Goal: Task Accomplishment & Management: Manage account settings

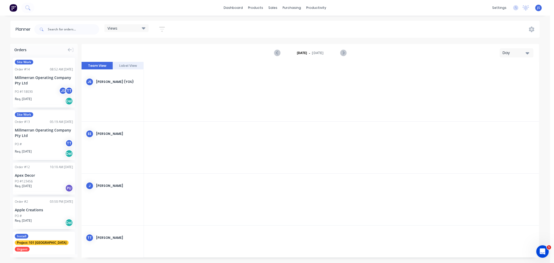
scroll to position [0, 749]
click at [275, 8] on div "sales" at bounding box center [273, 8] width 14 height 8
click at [285, 22] on link "Sales Orders" at bounding box center [300, 24] width 69 height 10
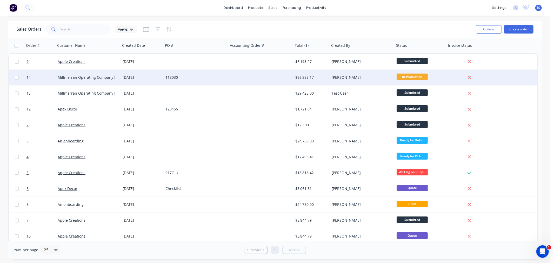
click at [401, 73] on div "In Production" at bounding box center [421, 78] width 52 height 16
click at [365, 74] on div "[PERSON_NAME]" at bounding box center [362, 78] width 65 height 16
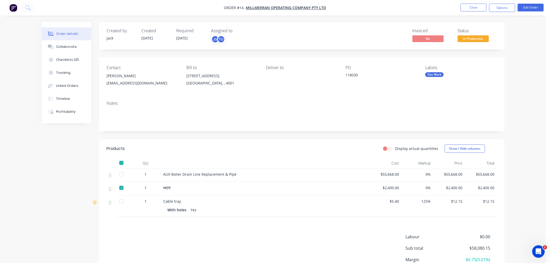
click at [115, 105] on div "Notes" at bounding box center [302, 103] width 390 height 5
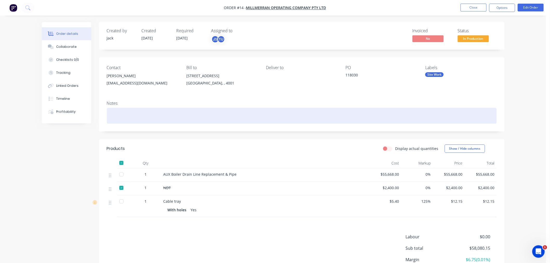
click at [118, 112] on div at bounding box center [302, 116] width 390 height 16
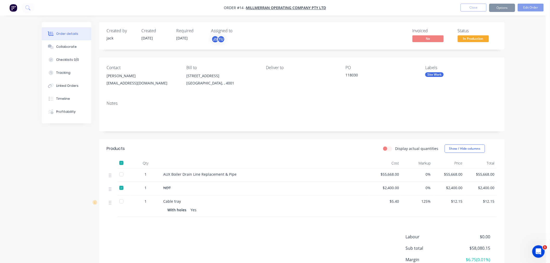
click at [242, 175] on div "AUX Boiler Drain Line Replacement & Pipe" at bounding box center [265, 173] width 204 height 5
click at [238, 175] on div "AUX Boiler Drain Line Replacement & Pipe" at bounding box center [265, 173] width 204 height 5
drag, startPoint x: 238, startPoint y: 175, endPoint x: 229, endPoint y: 174, distance: 9.7
click at [229, 174] on div "AUX Boiler Drain Line Replacement & Pipe" at bounding box center [265, 173] width 204 height 5
click at [259, 157] on header "Products Display actual quantities Show / Hide columns" at bounding box center [301, 148] width 405 height 19
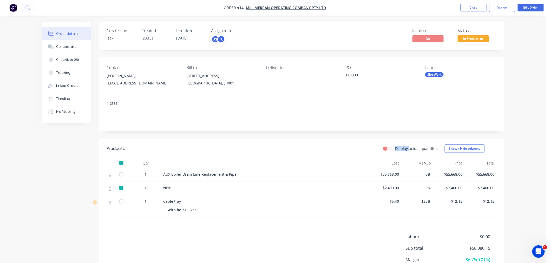
click at [259, 157] on header "Products Display actual quantities Show / Hide columns" at bounding box center [301, 148] width 405 height 19
drag, startPoint x: 237, startPoint y: 176, endPoint x: 164, endPoint y: 174, distance: 73.0
click at [164, 174] on div "AUX Boiler Drain Line Replacement & Pipe" at bounding box center [265, 173] width 204 height 5
copy span "AUX Boiler Drain Line Replacement & Pipe"
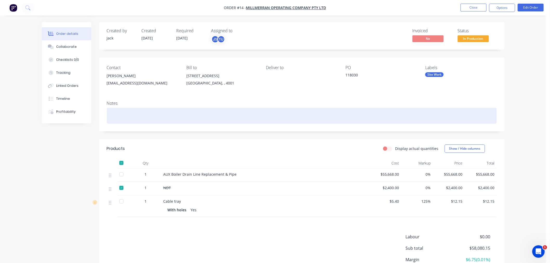
click at [110, 116] on div at bounding box center [302, 116] width 390 height 16
paste div
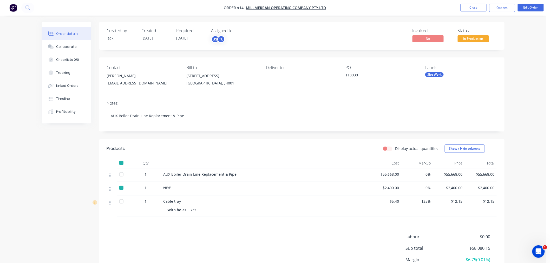
click at [252, 144] on div "Display actual quantities Show / Hide columns" at bounding box center [342, 148] width 307 height 8
click at [513, 88] on div "Order details Collaborate Checklists 0/0 Tracking Linked Orders Timeline Profit…" at bounding box center [273, 154] width 546 height 309
click at [515, 9] on ul "Close Options Edit Order" at bounding box center [502, 8] width 96 height 8
click at [510, 8] on button "Options" at bounding box center [502, 8] width 26 height 8
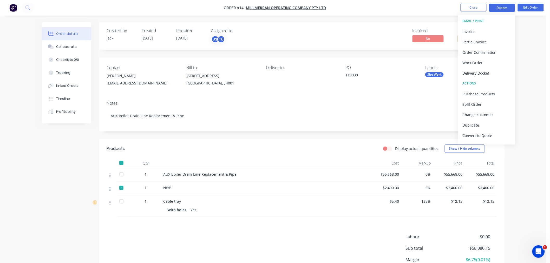
click at [510, 8] on button "Options" at bounding box center [502, 8] width 26 height 8
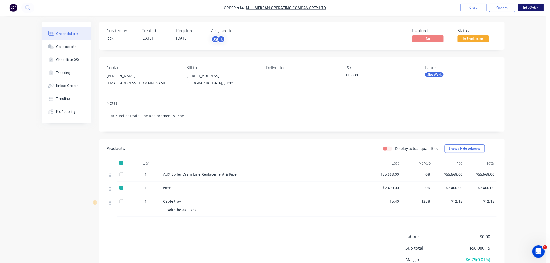
click at [526, 6] on button "Edit Order" at bounding box center [531, 8] width 26 height 8
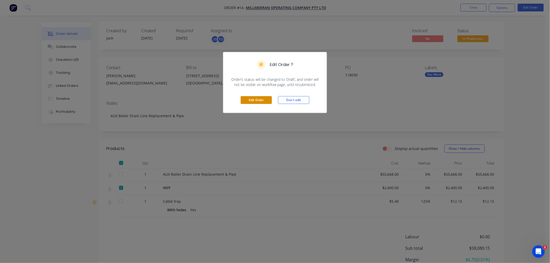
click at [259, 98] on button "Edit Order" at bounding box center [256, 100] width 31 height 8
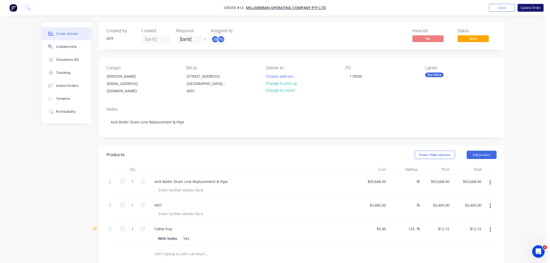
click at [525, 7] on button "Update Order" at bounding box center [531, 8] width 26 height 8
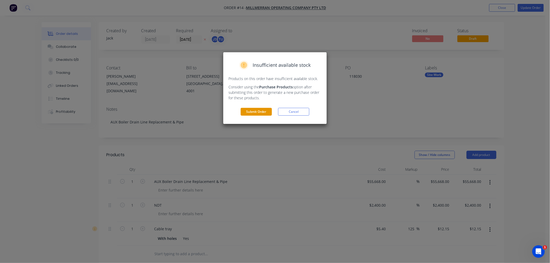
click at [260, 113] on button "Submit Order" at bounding box center [256, 112] width 31 height 8
